Goal: Task Accomplishment & Management: Use online tool/utility

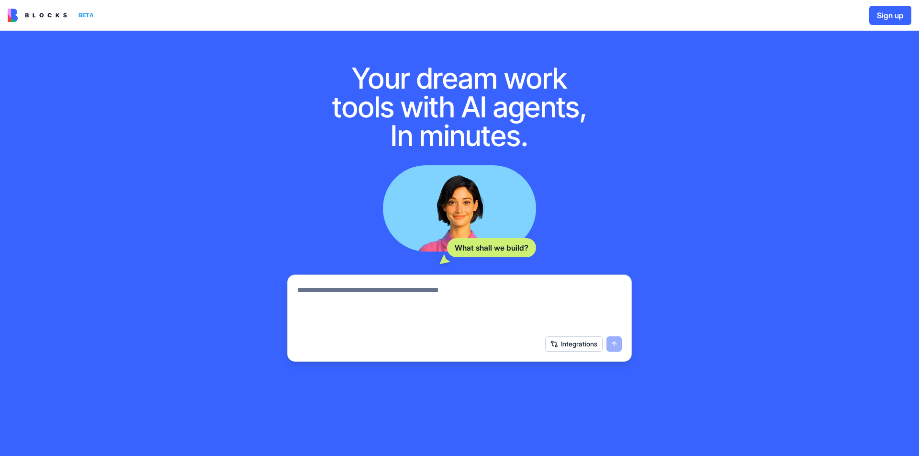
click at [564, 287] on textarea at bounding box center [459, 307] width 325 height 46
paste textarea "**********"
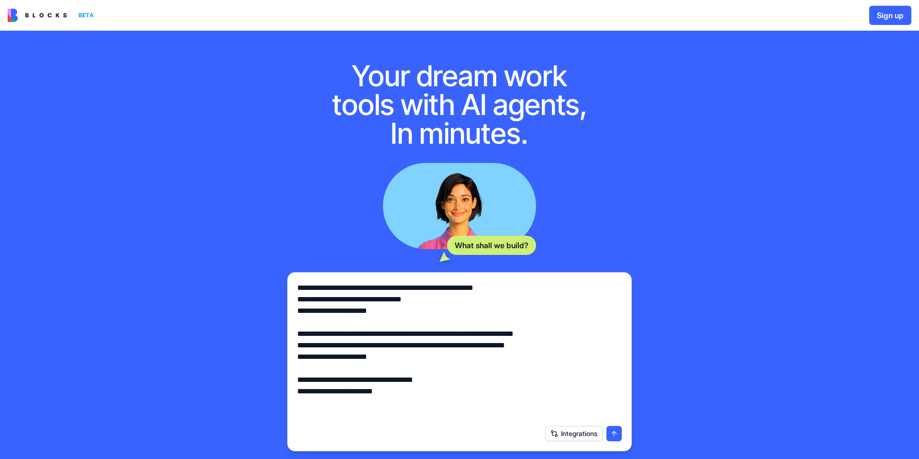
type textarea "**********"
click at [618, 431] on button "submit" at bounding box center [613, 433] width 15 height 15
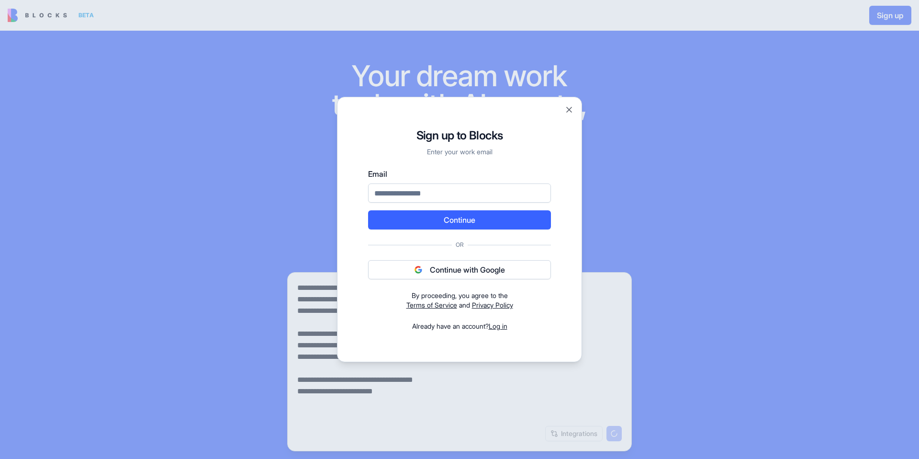
click at [498, 267] on button "Continue with Google" at bounding box center [459, 269] width 183 height 19
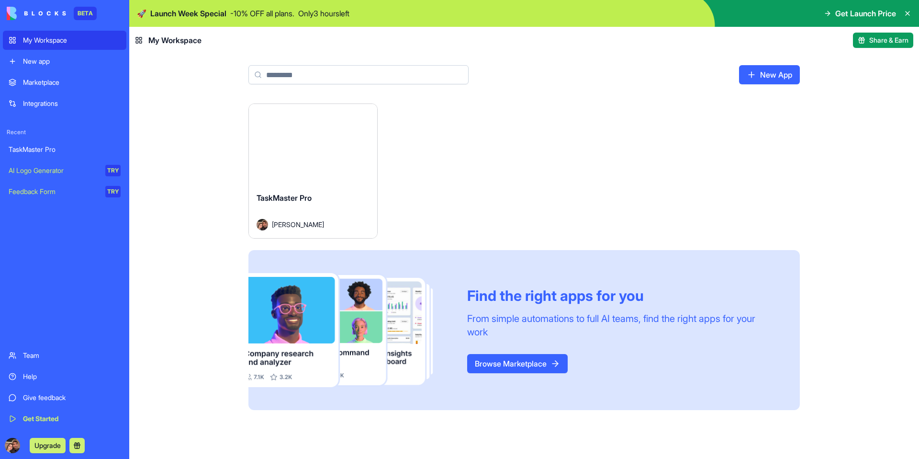
click at [68, 60] on div "New app" at bounding box center [72, 61] width 98 height 10
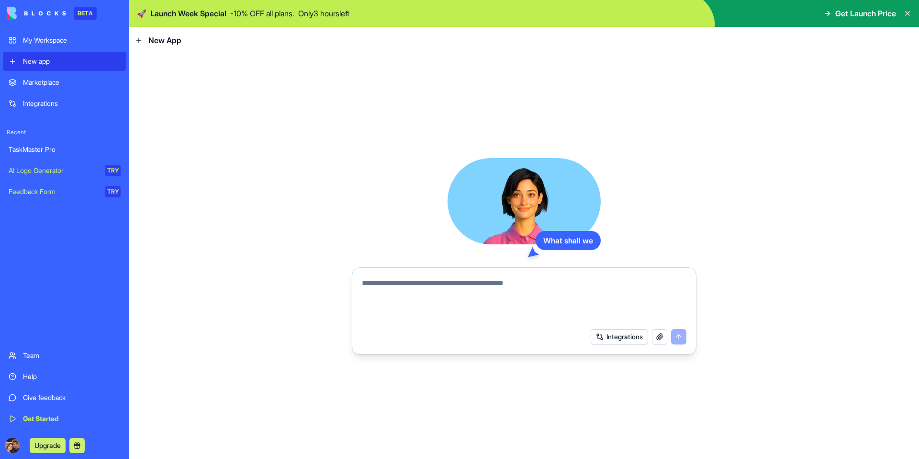
click at [517, 280] on textarea at bounding box center [524, 300] width 325 height 46
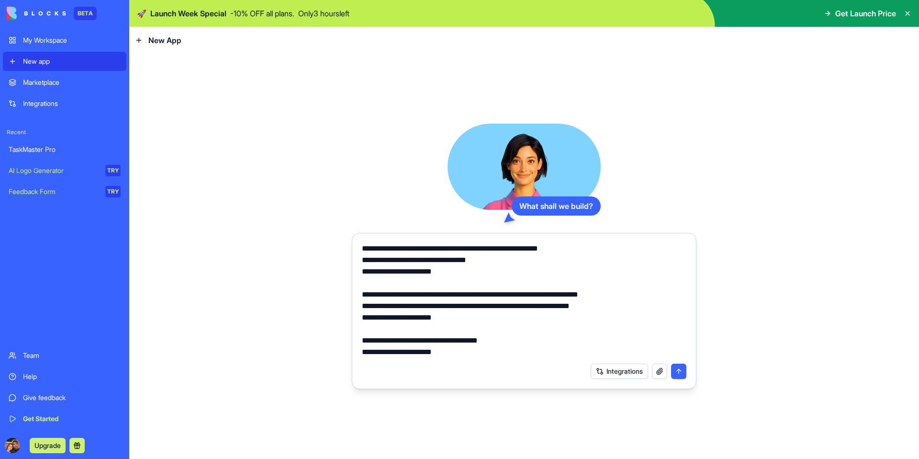
type textarea "**********"
click at [683, 377] on button "submit" at bounding box center [678, 370] width 15 height 15
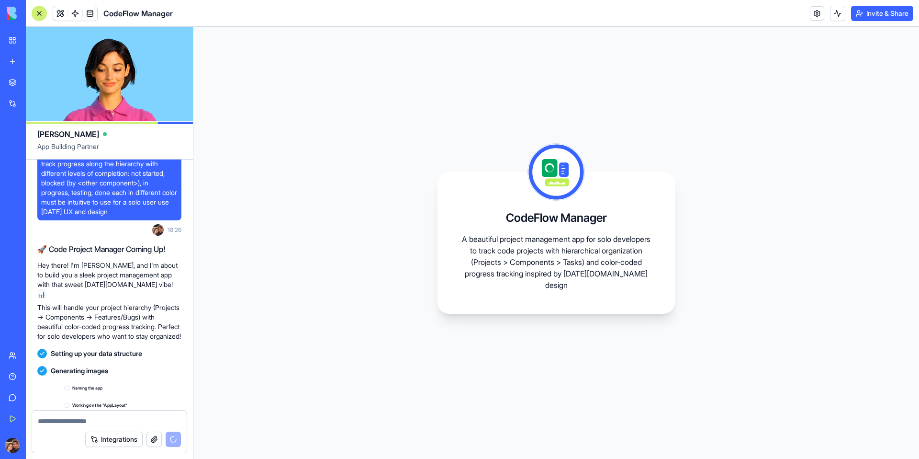
scroll to position [125, 0]
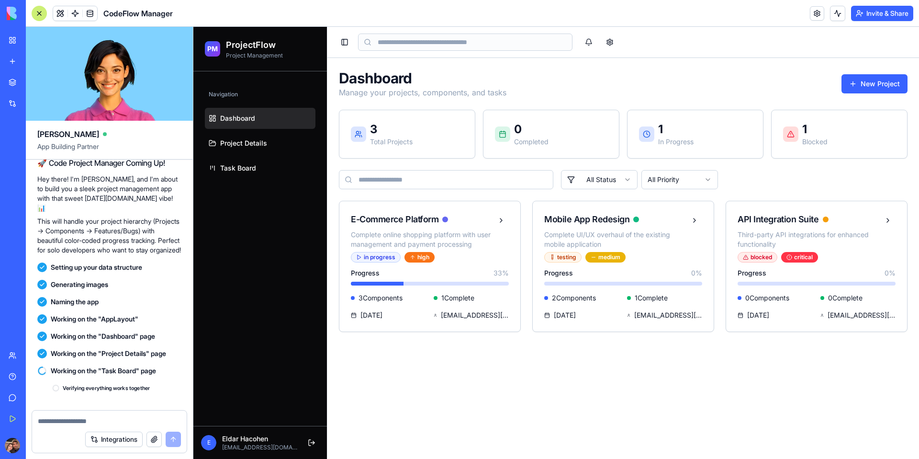
scroll to position [286, 0]
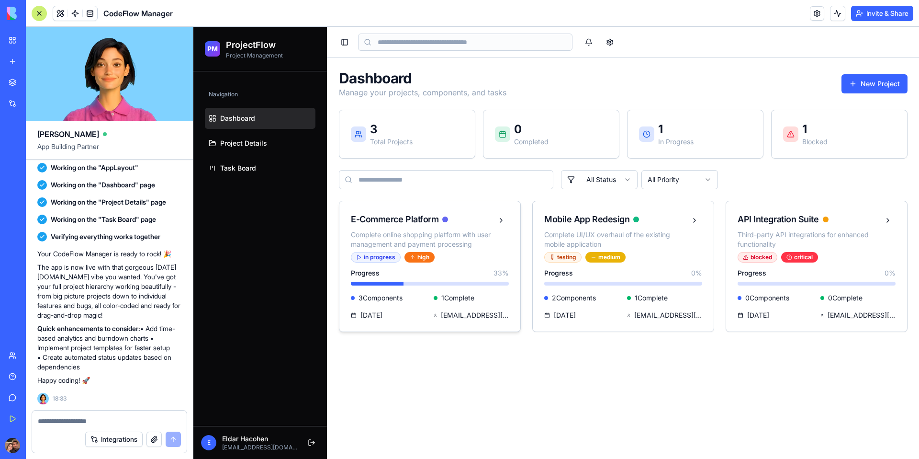
drag, startPoint x: 529, startPoint y: 228, endPoint x: 466, endPoint y: 227, distance: 63.7
click at [529, 228] on div "E-Commerce Platform Complete online shopping platform with user management and …" at bounding box center [623, 266] width 569 height 131
click at [458, 226] on div "E-Commerce Platform Complete online shopping platform with user management and …" at bounding box center [422, 231] width 143 height 36
click at [248, 164] on span "Task Board" at bounding box center [238, 168] width 36 height 10
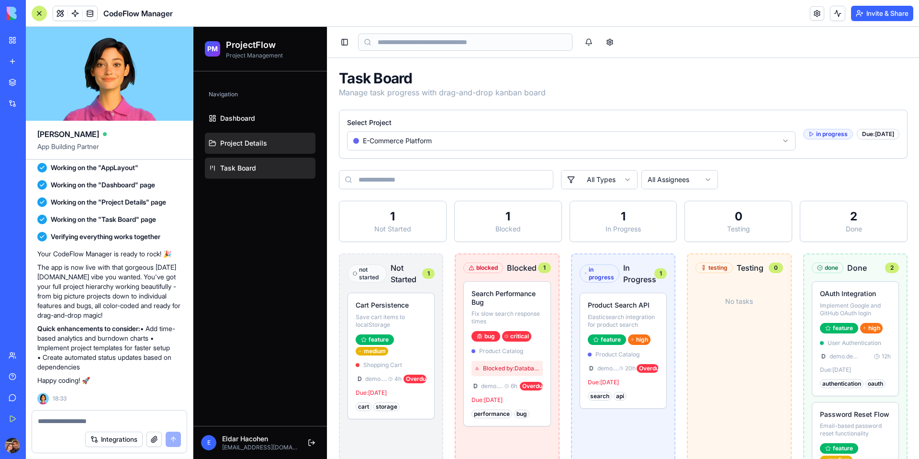
click at [234, 142] on span "Project Details" at bounding box center [243, 143] width 47 height 10
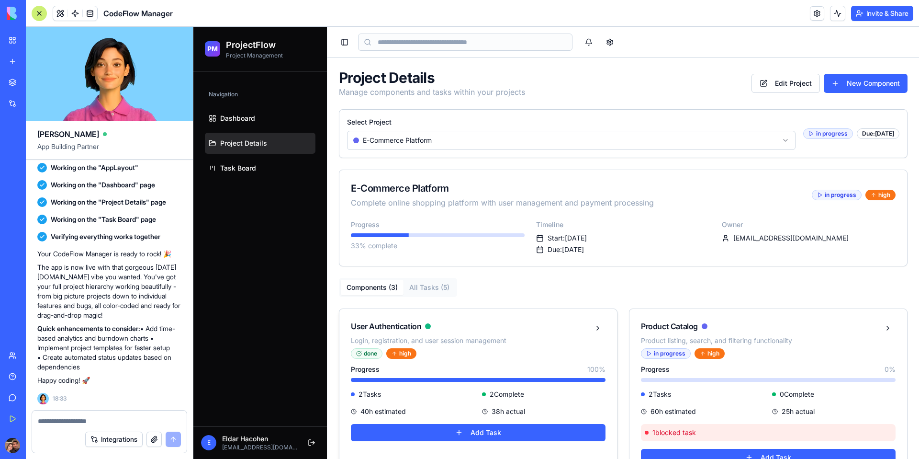
scroll to position [187, 0]
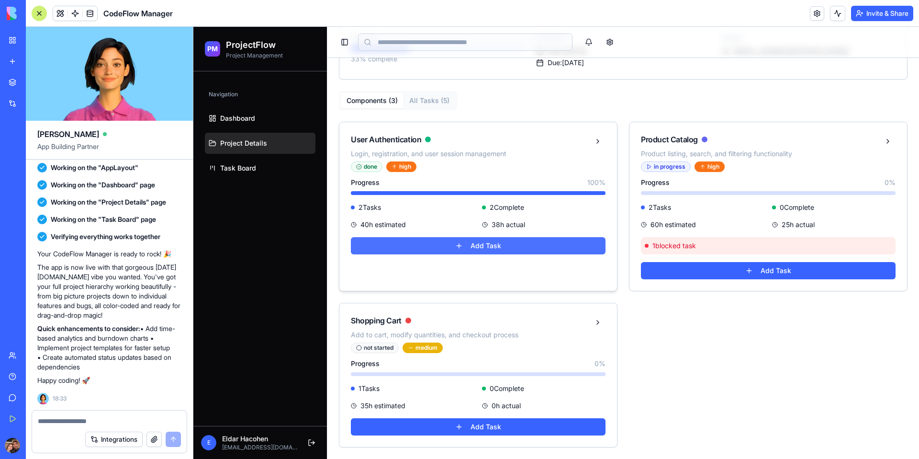
click at [433, 251] on button "Add Task" at bounding box center [478, 245] width 255 height 17
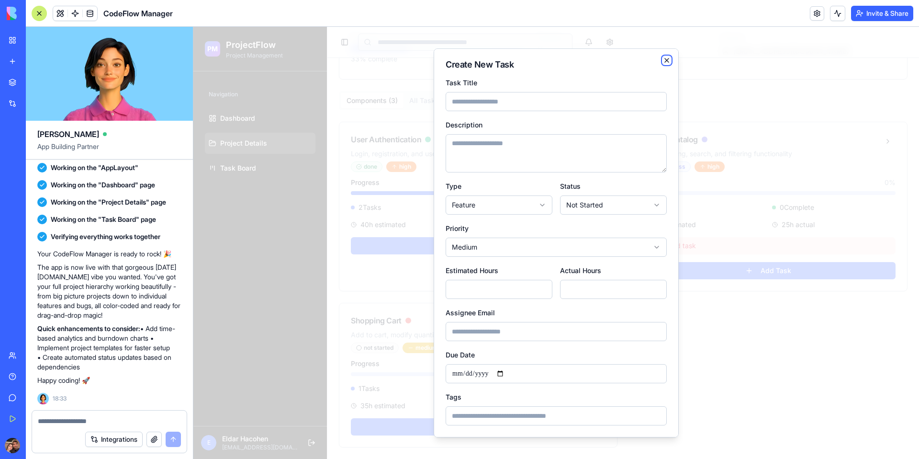
click at [668, 61] on icon "button" at bounding box center [667, 60] width 8 height 8
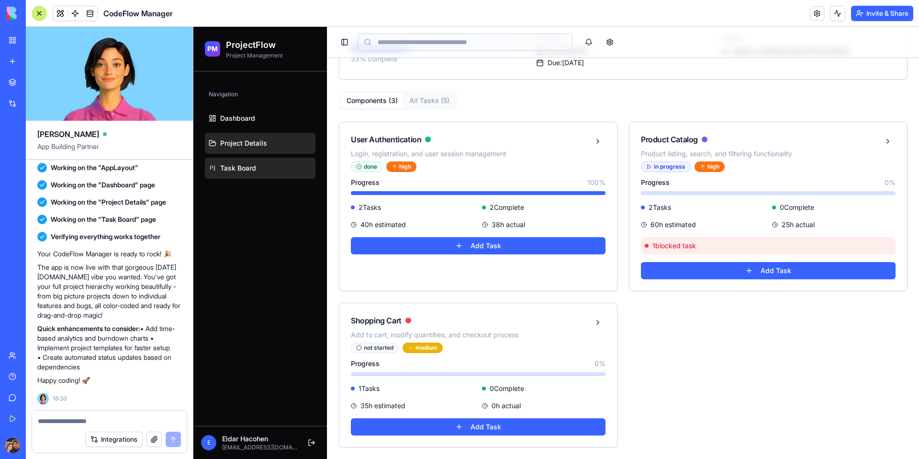
click at [250, 171] on span "Task Board" at bounding box center [238, 168] width 36 height 10
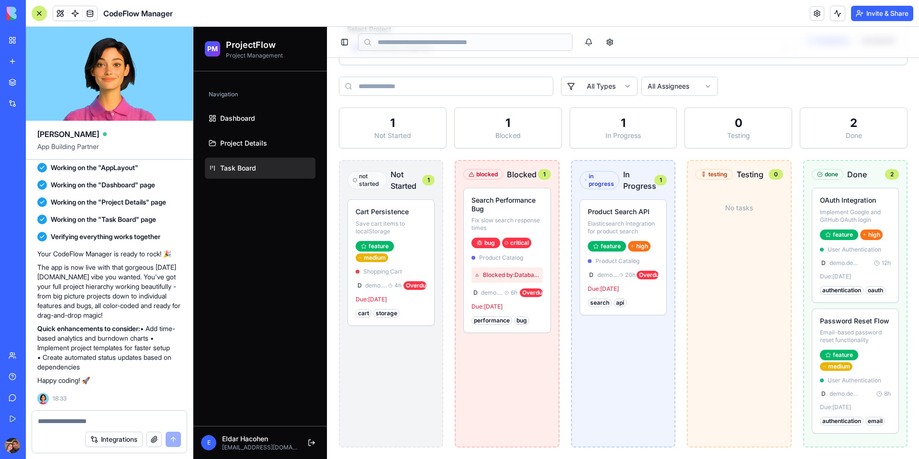
scroll to position [93, 0]
click at [308, 443] on button at bounding box center [311, 442] width 15 height 15
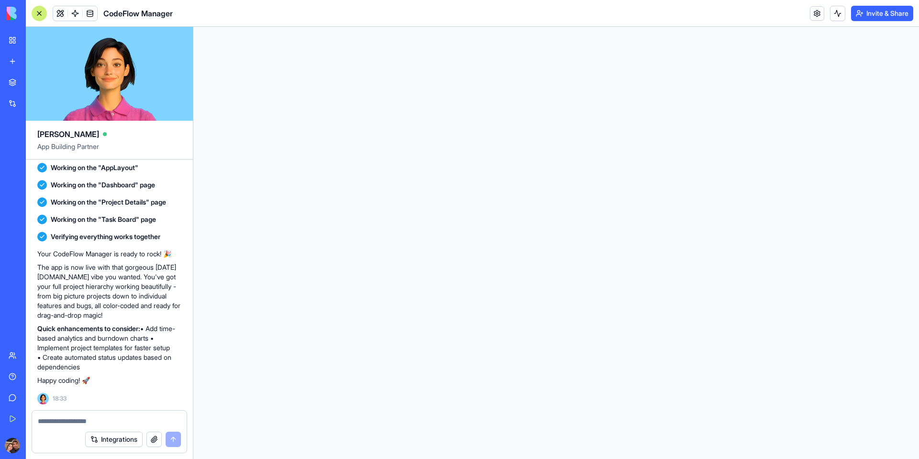
scroll to position [0, 0]
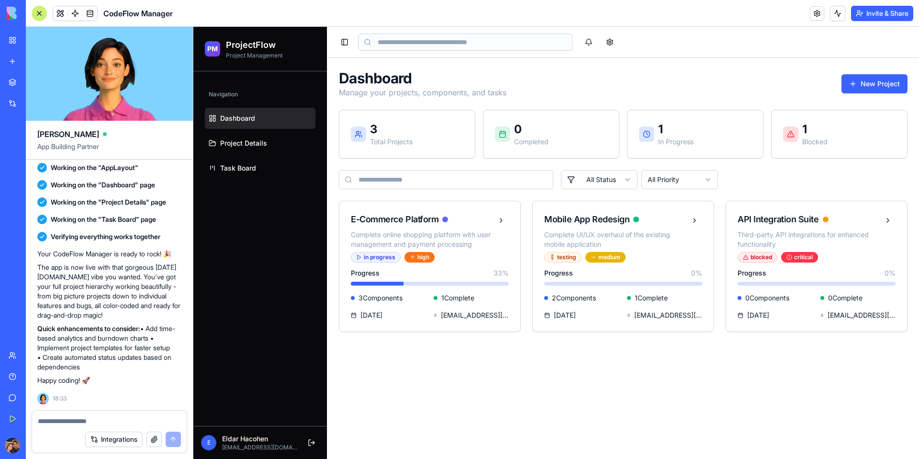
click at [37, 13] on div at bounding box center [39, 13] width 15 height 15
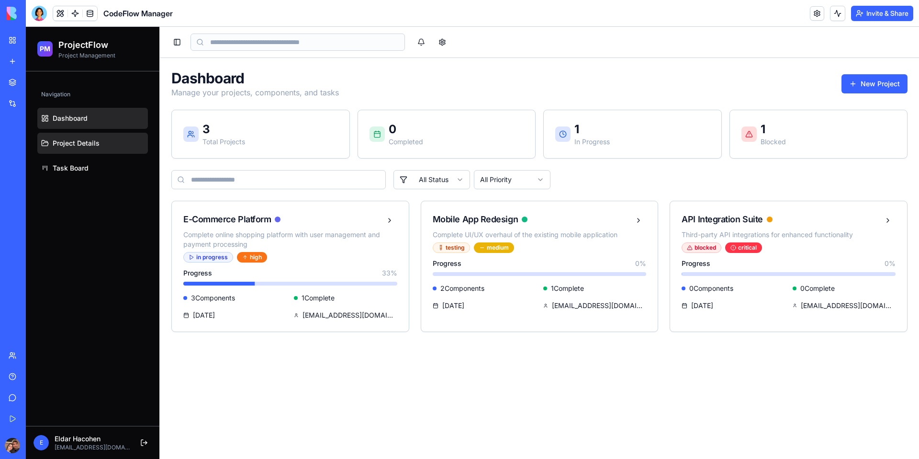
click at [94, 149] on link "Project Details" at bounding box center [92, 143] width 111 height 21
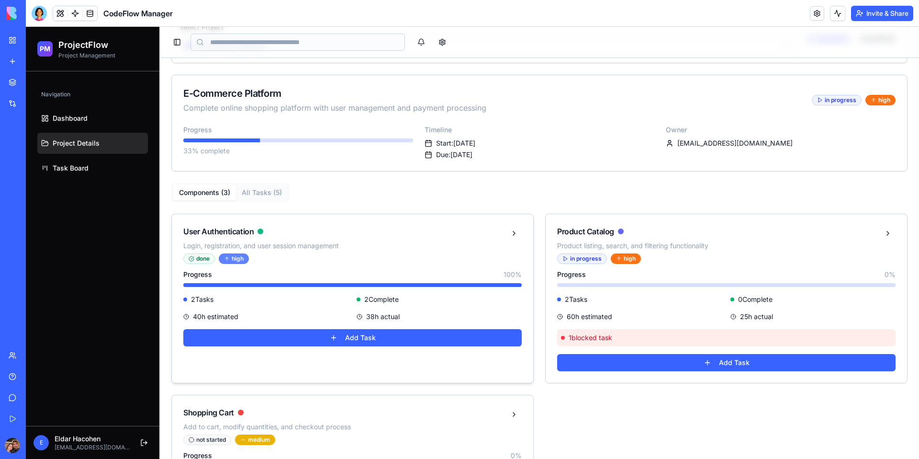
scroll to position [187, 0]
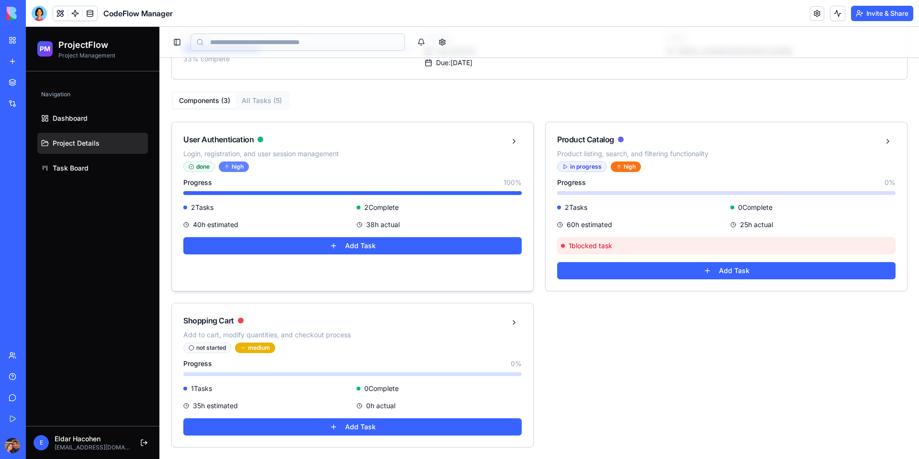
click at [224, 162] on div "User Authentication Login, registration, and user session management done high" at bounding box center [352, 150] width 361 height 56
drag, startPoint x: 228, startPoint y: 164, endPoint x: 218, endPoint y: 165, distance: 10.1
click at [228, 164] on icon at bounding box center [227, 167] width 6 height 6
click at [182, 165] on div "User Authentication Login, registration, and user session management done high" at bounding box center [352, 150] width 361 height 56
drag, startPoint x: 89, startPoint y: 193, endPoint x: 88, endPoint y: 177, distance: 16.3
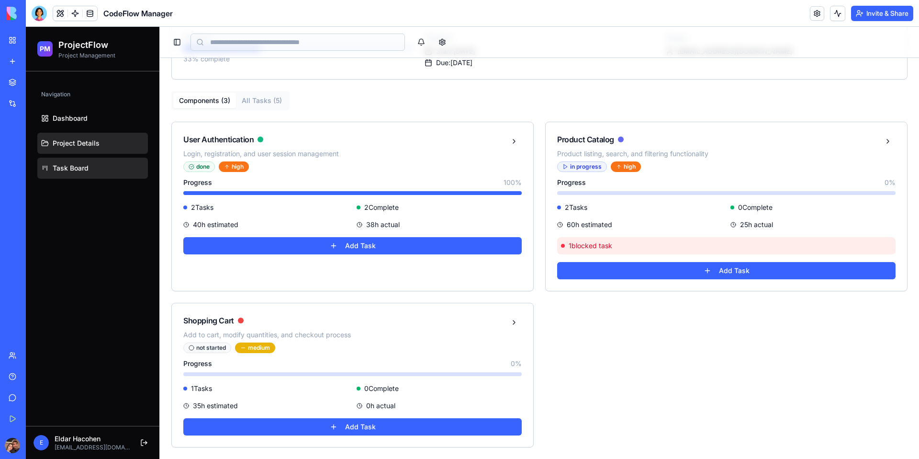
click at [89, 193] on div "Navigation Dashboard Project Details Task Board" at bounding box center [93, 248] width 134 height 354
click at [88, 177] on link "Task Board" at bounding box center [92, 167] width 111 height 21
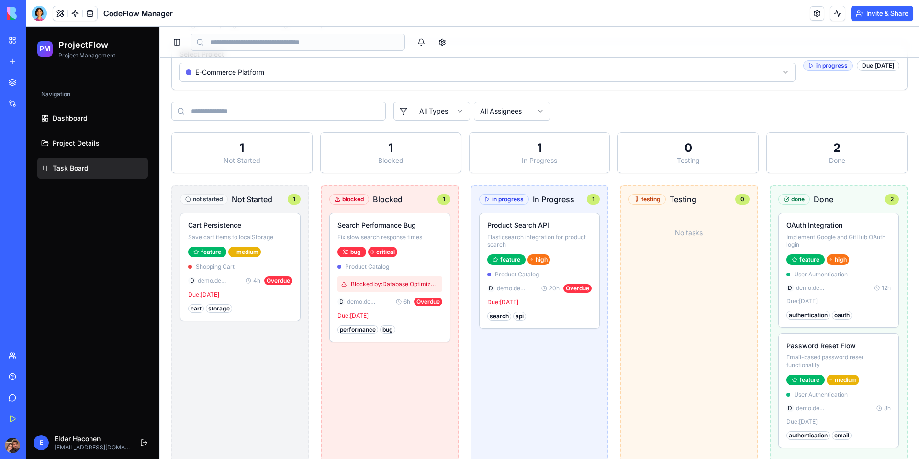
scroll to position [93, 0]
